Goal: Task Accomplishment & Management: Use online tool/utility

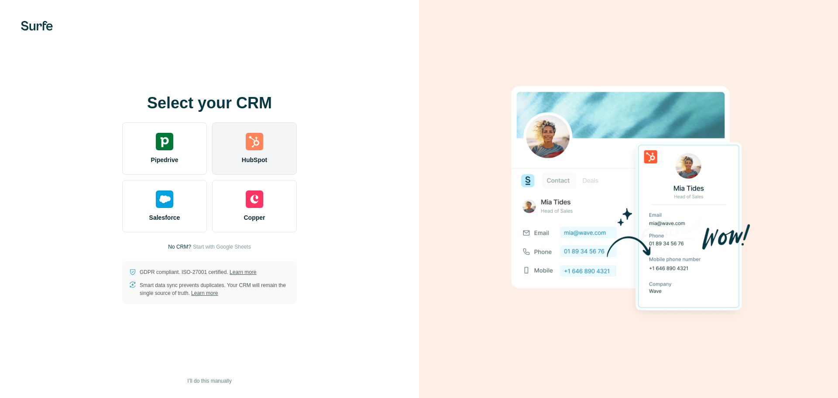
click at [274, 151] on div "HubSpot" at bounding box center [254, 148] width 85 height 52
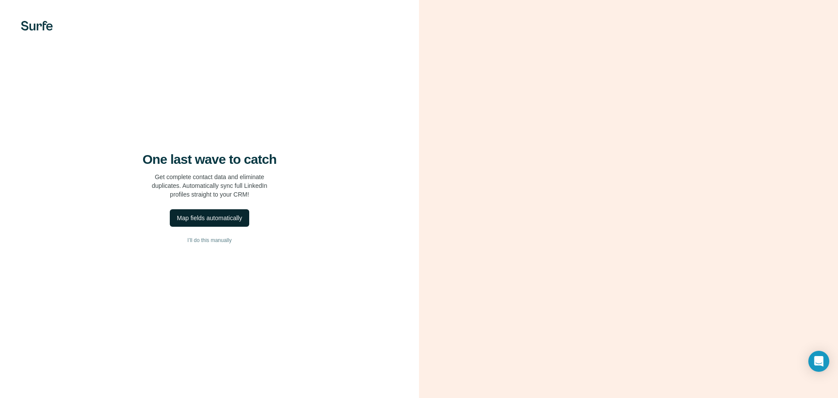
click at [219, 216] on div "Map fields automatically" at bounding box center [209, 218] width 65 height 9
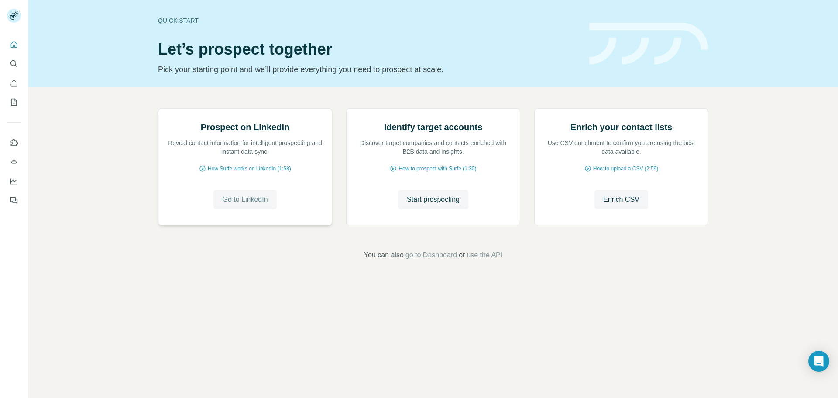
click at [241, 205] on span "Go to LinkedIn" at bounding box center [244, 199] width 45 height 10
click at [440, 205] on span "Start prospecting" at bounding box center [433, 199] width 53 height 10
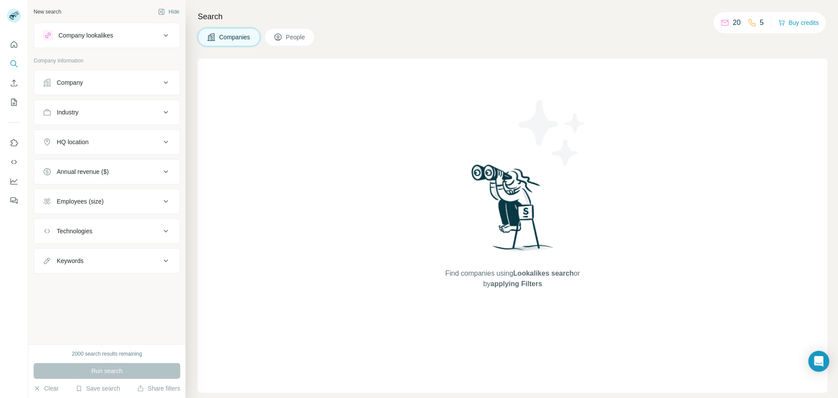
click at [155, 37] on div "Company lookalikes" at bounding box center [102, 35] width 118 height 10
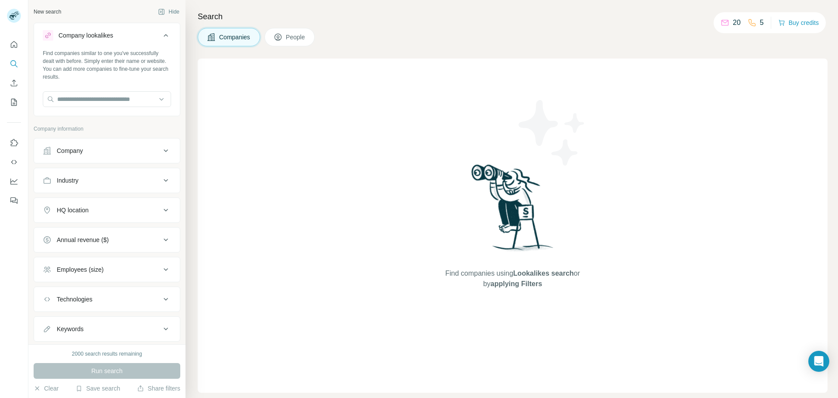
click at [161, 37] on icon at bounding box center [166, 35] width 10 height 10
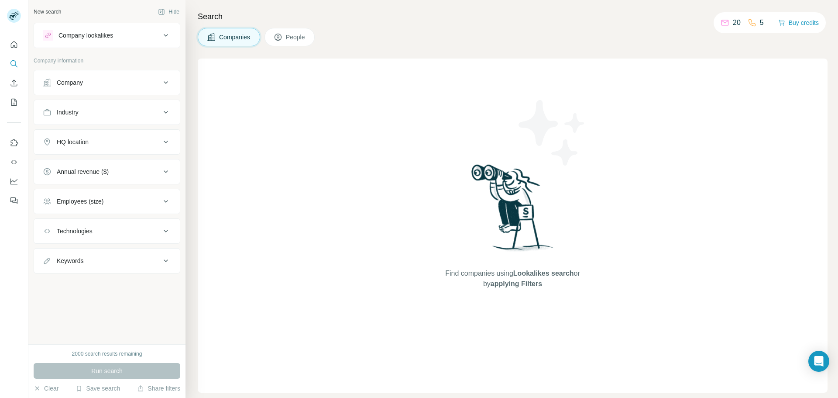
click at [142, 83] on div "Company" at bounding box center [102, 82] width 118 height 9
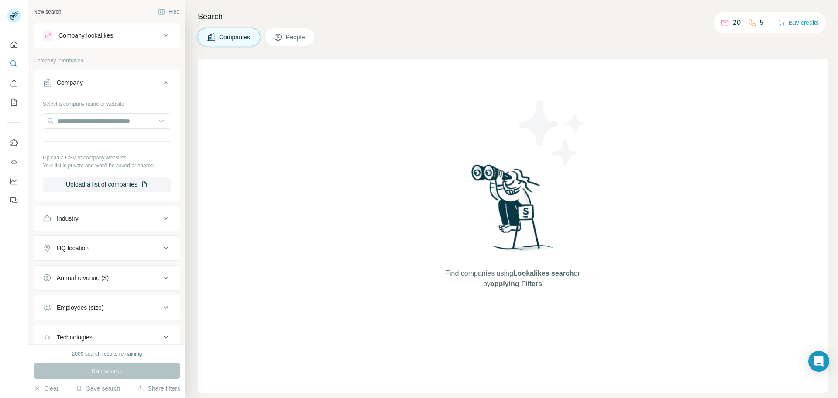
click at [142, 83] on div "Company" at bounding box center [102, 82] width 118 height 9
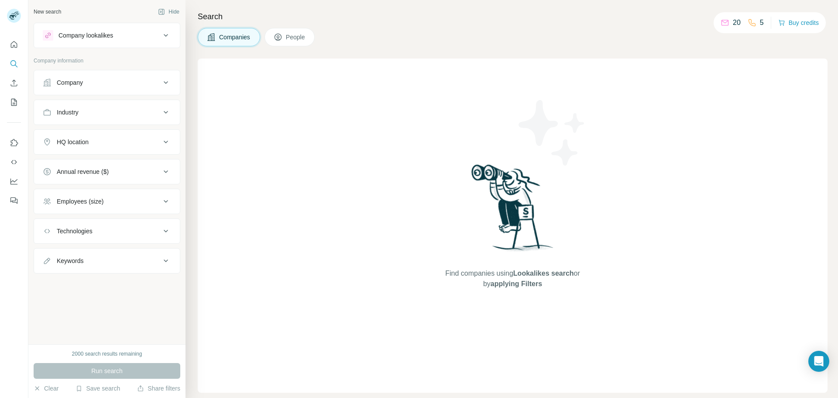
click at [140, 117] on button "Industry" at bounding box center [107, 112] width 146 height 21
click at [140, 117] on button "Industry" at bounding box center [107, 114] width 146 height 24
click at [140, 142] on div "HQ location" at bounding box center [102, 142] width 118 height 9
click at [129, 161] on input "text" at bounding box center [107, 164] width 128 height 16
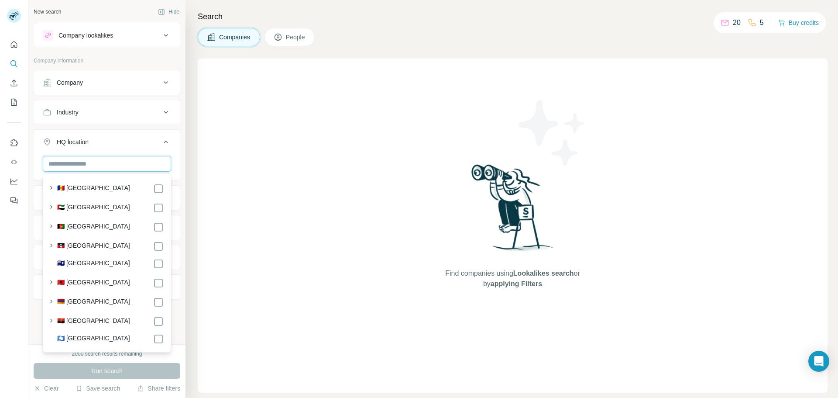
click at [129, 161] on input "text" at bounding box center [107, 164] width 128 height 16
type input "*"
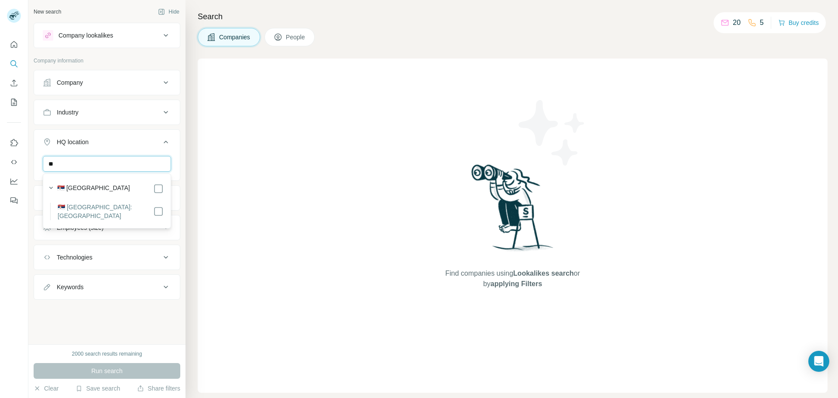
type input "*"
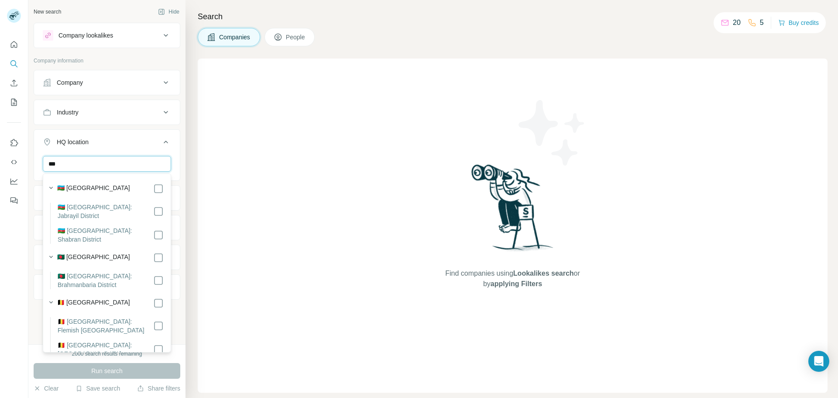
click at [128, 161] on input "***" at bounding box center [107, 164] width 128 height 16
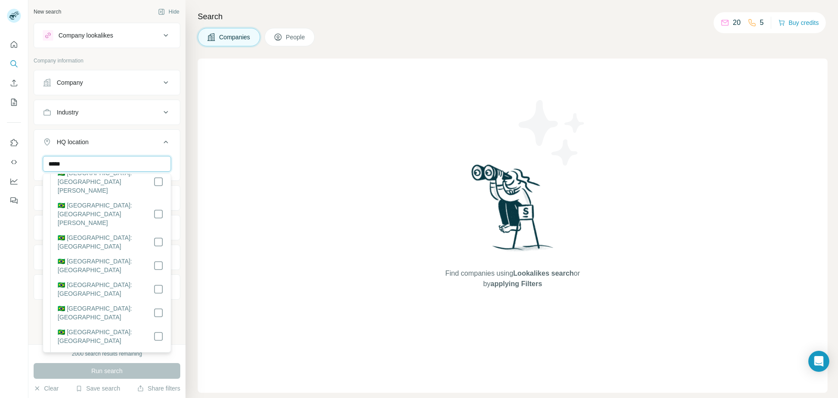
scroll to position [299, 0]
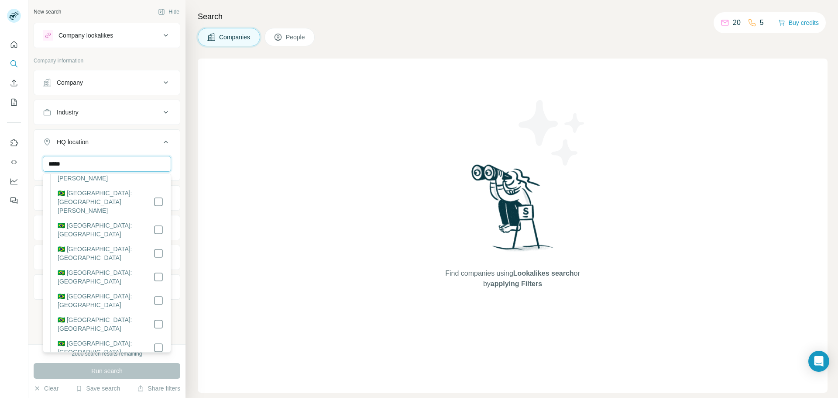
type input "*****"
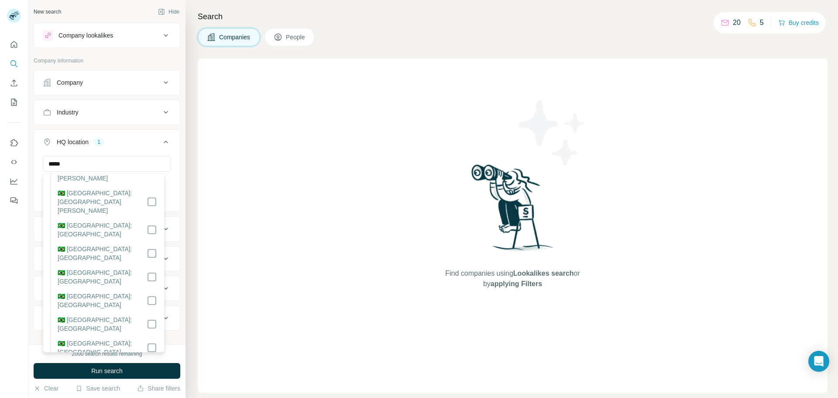
click at [170, 155] on button "HQ location 1" at bounding box center [107, 143] width 146 height 24
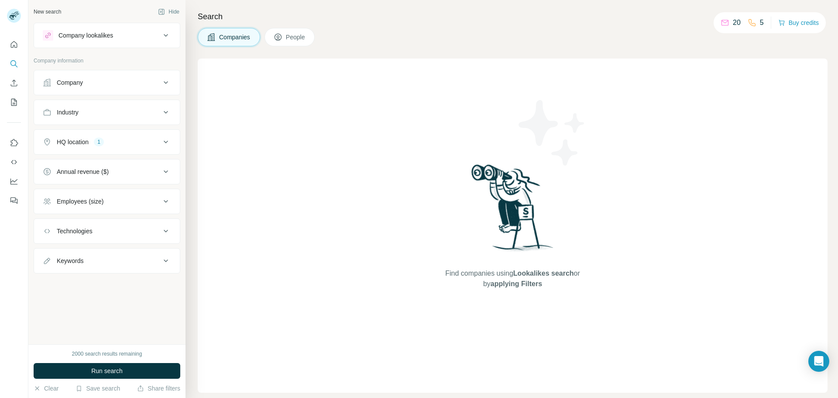
click at [162, 145] on icon at bounding box center [166, 142] width 10 height 10
click at [160, 172] on div "Annual revenue ($)" at bounding box center [102, 171] width 118 height 9
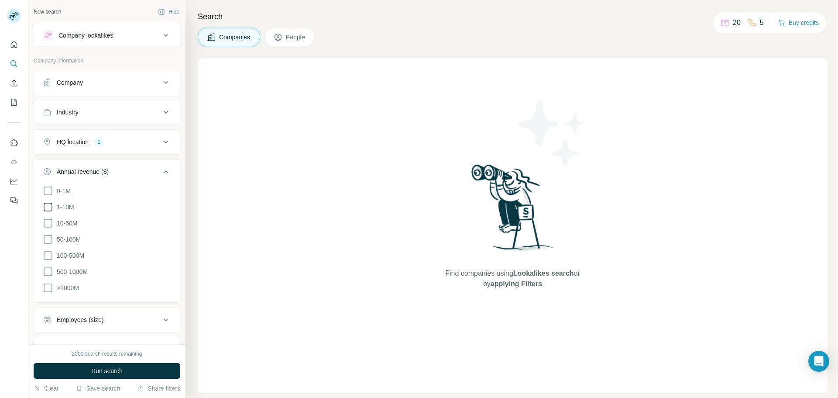
click at [48, 209] on icon at bounding box center [48, 207] width 10 height 10
click at [161, 174] on icon at bounding box center [166, 171] width 10 height 10
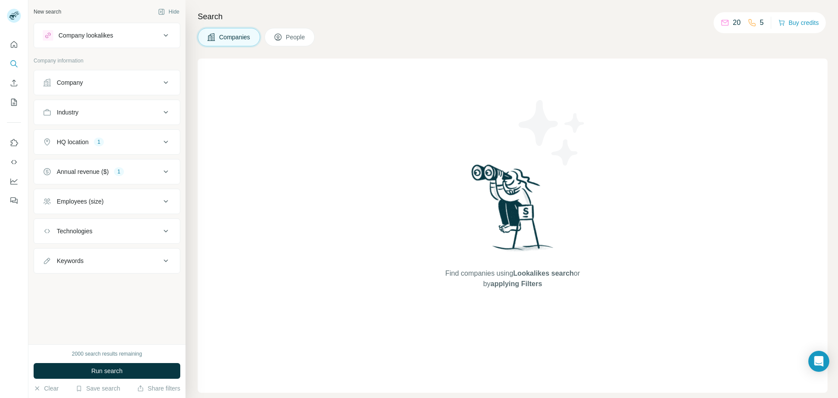
click at [148, 204] on div "Employees (size)" at bounding box center [102, 201] width 118 height 9
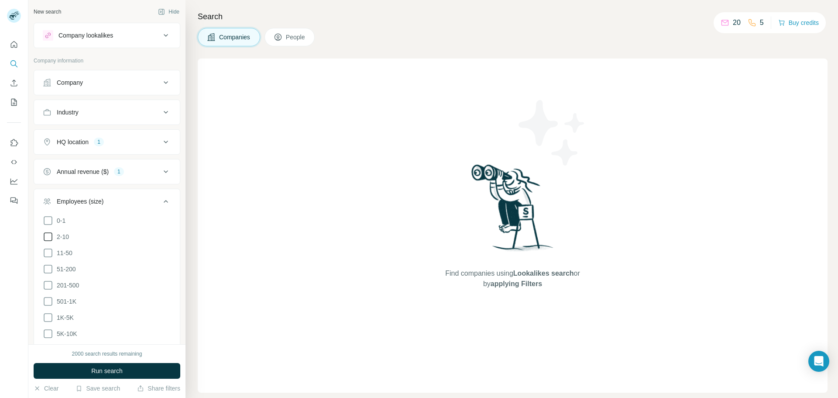
click at [47, 236] on icon at bounding box center [48, 236] width 10 height 10
click at [174, 233] on div "New search Hide Company lookalikes Company information Company Industry HQ loca…" at bounding box center [106, 172] width 157 height 344
click at [176, 233] on div "New search Hide Company lookalikes Company information Company Industry HQ loca…" at bounding box center [106, 172] width 157 height 344
click at [154, 198] on div "Employees (size) 1" at bounding box center [102, 201] width 118 height 9
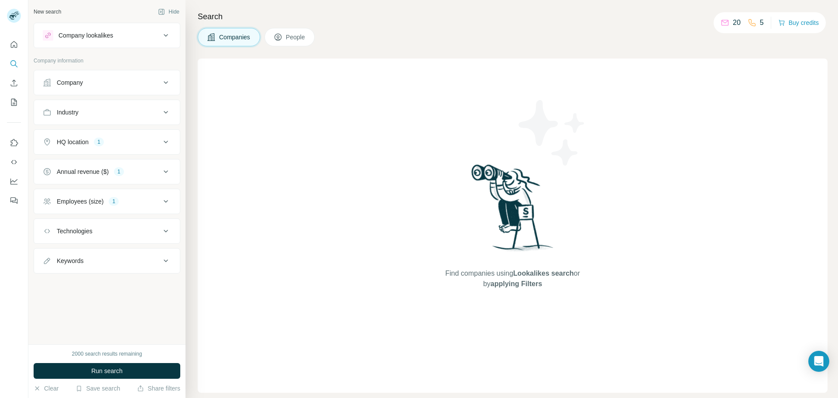
click at [146, 234] on div "Technologies" at bounding box center [102, 231] width 118 height 9
click at [146, 262] on div "Keywords" at bounding box center [102, 260] width 118 height 9
click at [156, 114] on div "Industry" at bounding box center [102, 112] width 118 height 9
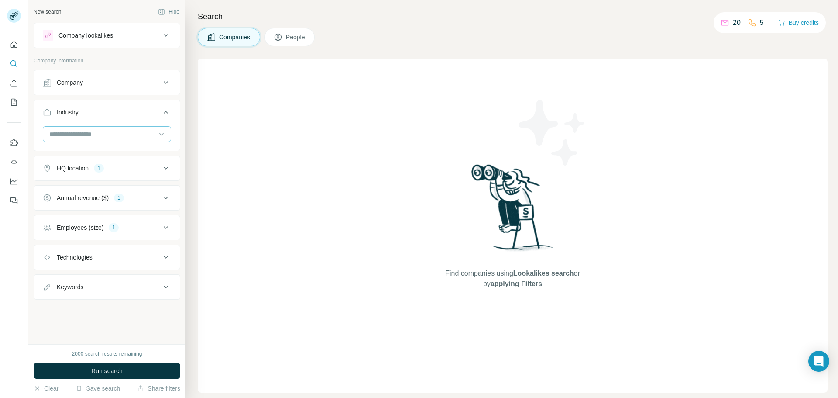
click at [144, 140] on div at bounding box center [102, 134] width 108 height 15
click at [133, 134] on input at bounding box center [102, 134] width 108 height 10
click at [131, 134] on input at bounding box center [102, 134] width 108 height 10
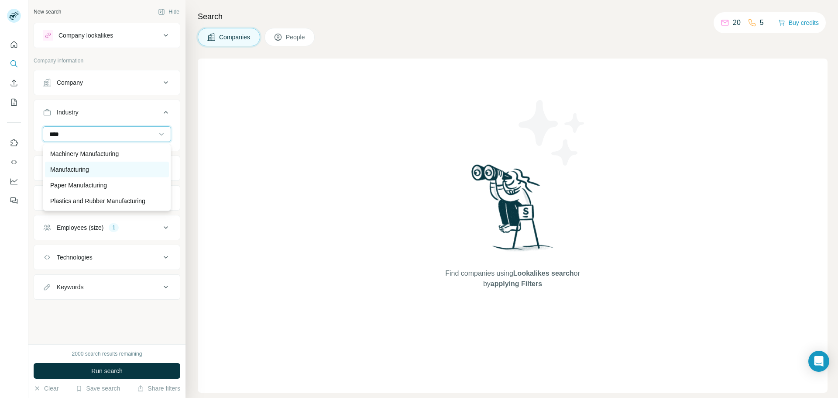
type input "****"
click at [93, 169] on div "Manufacturing" at bounding box center [107, 169] width 114 height 9
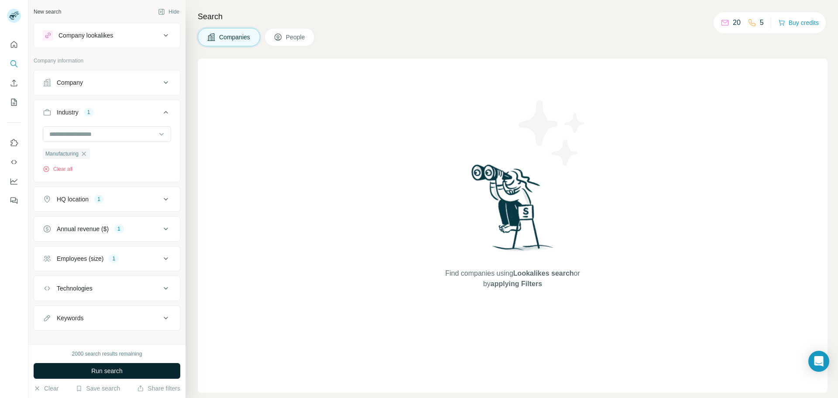
click at [120, 373] on span "Run search" at bounding box center [106, 370] width 31 height 9
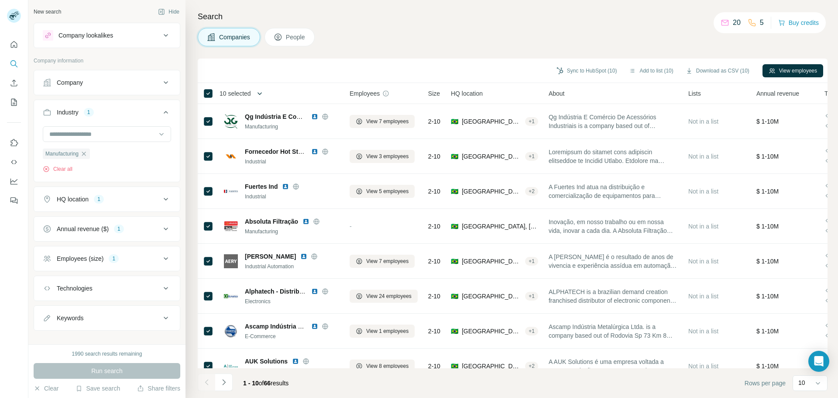
click at [261, 95] on icon "button" at bounding box center [259, 93] width 9 height 9
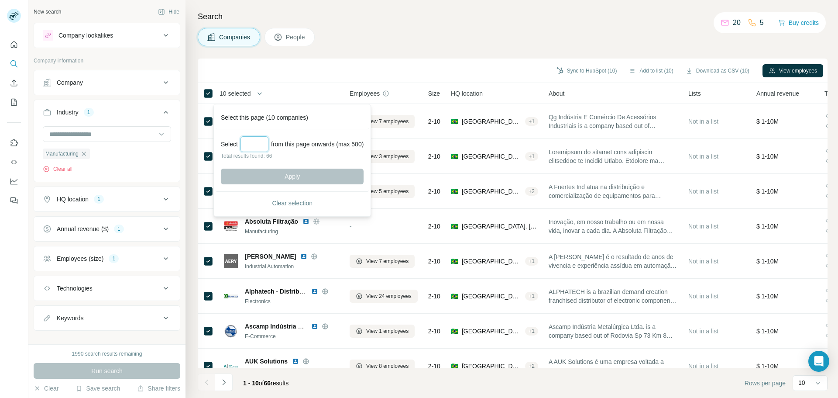
click at [259, 143] on input "Select a number (up to 500)" at bounding box center [255, 144] width 28 height 16
type input "**"
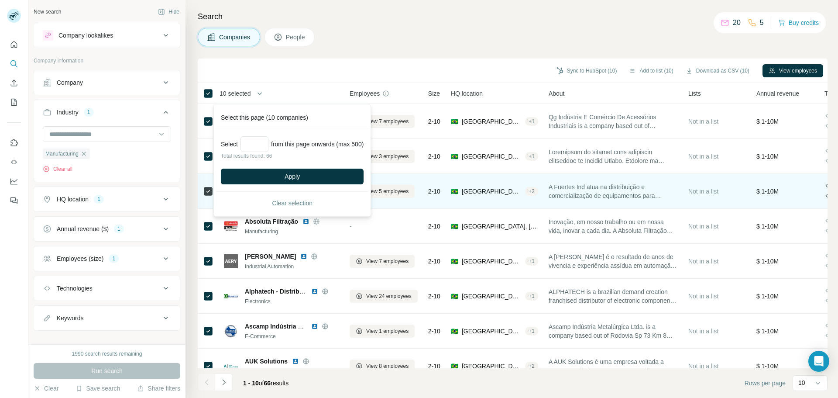
click at [278, 175] on button "Apply" at bounding box center [292, 177] width 143 height 16
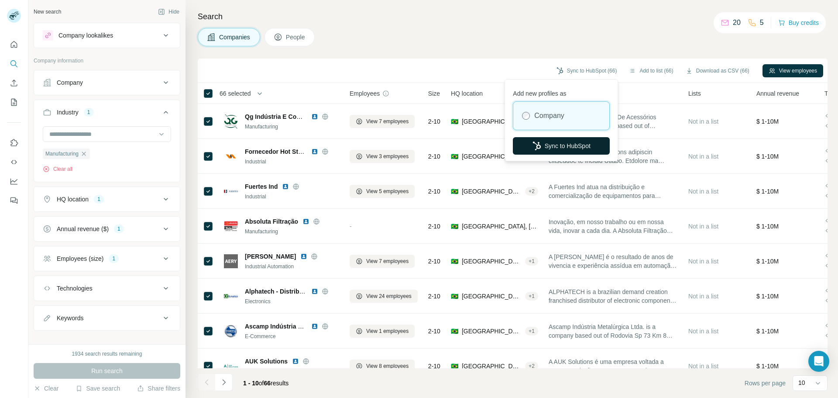
click at [559, 147] on button "Sync to HubSpot" at bounding box center [561, 145] width 97 height 17
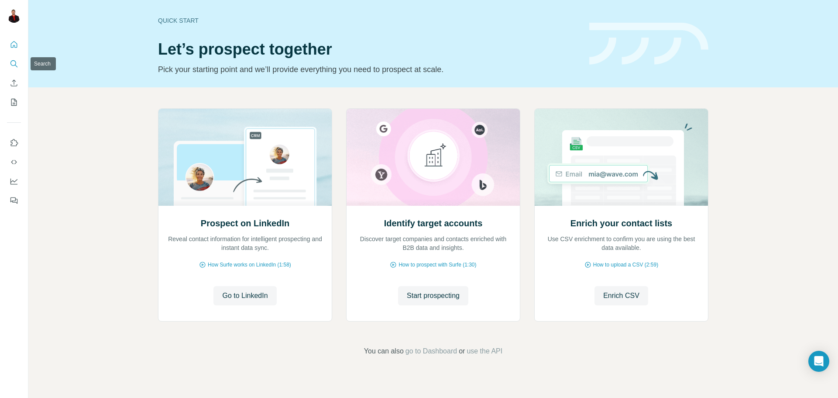
click at [14, 63] on icon "Search" at bounding box center [14, 63] width 9 height 9
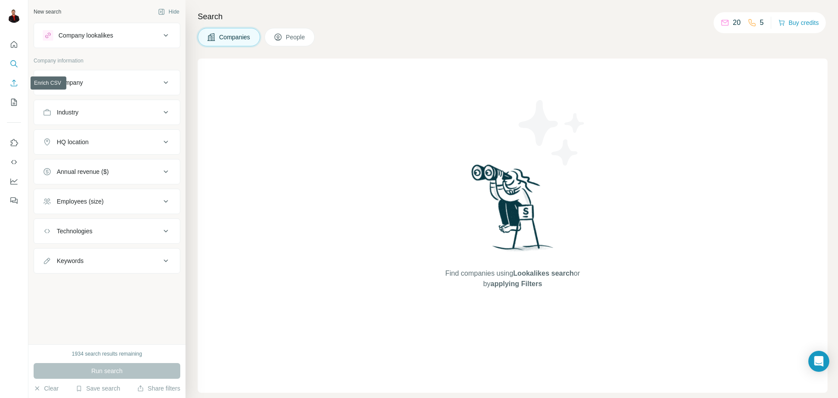
click at [14, 82] on icon "Enrich CSV" at bounding box center [14, 82] width 7 height 7
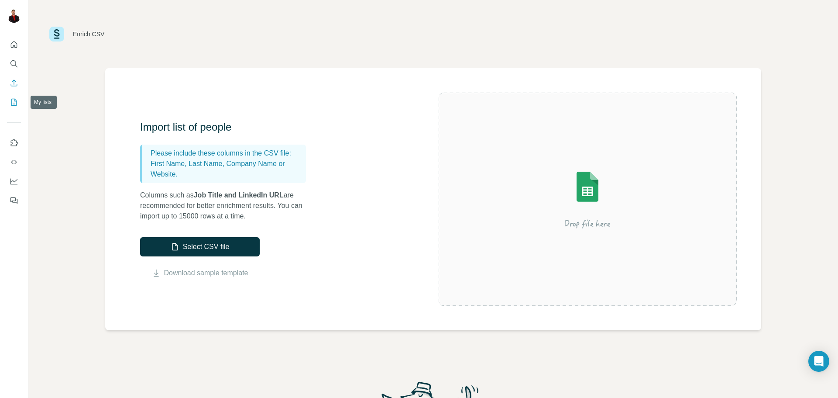
click at [17, 104] on icon "My lists" at bounding box center [14, 102] width 6 height 7
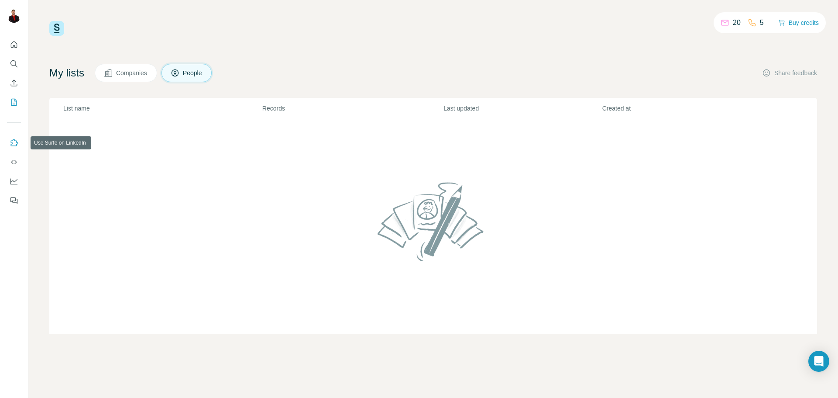
click at [13, 145] on icon "Use Surfe on LinkedIn" at bounding box center [14, 142] width 9 height 9
